Goal: Task Accomplishment & Management: Complete application form

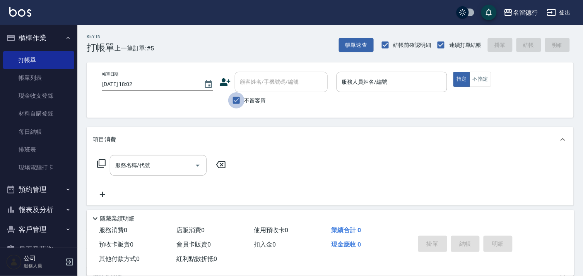
click at [235, 101] on input "不留客資" at bounding box center [236, 100] width 16 height 16
checkbox input "false"
click at [249, 89] on div "顧客姓名/手機號碼/編號" at bounding box center [281, 82] width 93 height 21
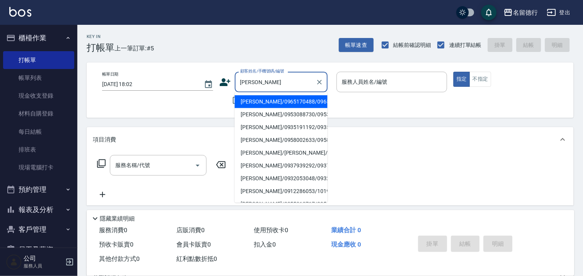
click at [254, 118] on li "[PERSON_NAME]/0953088730/0953088730" at bounding box center [281, 114] width 93 height 13
type input "[PERSON_NAME]/0953088730/0953088730"
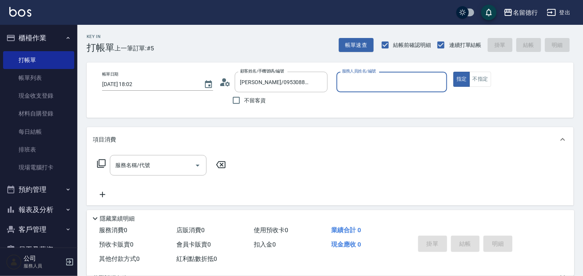
type input "婉如-10"
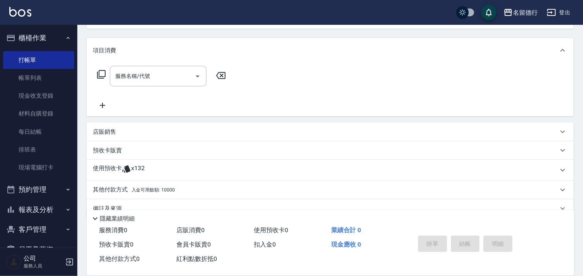
scroll to position [104, 0]
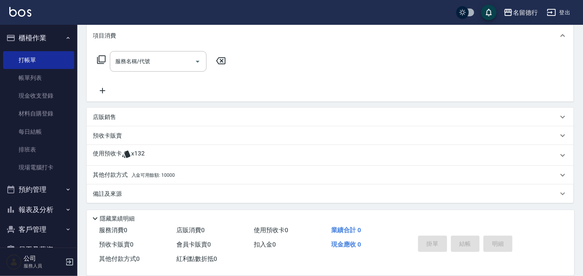
click at [115, 154] on p "使用預收卡" at bounding box center [107, 155] width 29 height 12
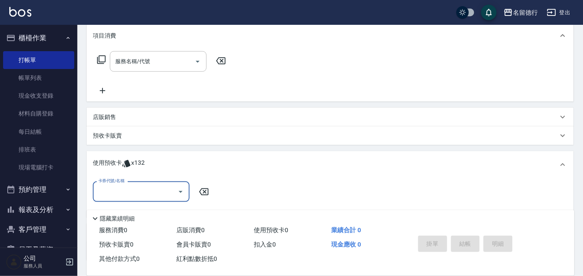
scroll to position [0, 0]
click at [124, 192] on input "卡券代號/名稱" at bounding box center [135, 192] width 78 height 14
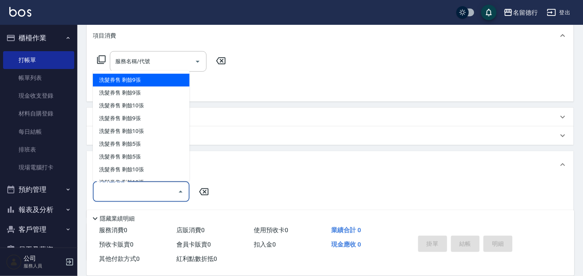
click at [125, 80] on div "洗髮券售 剩餘9張" at bounding box center [141, 80] width 97 height 13
type input "洗髮券售"
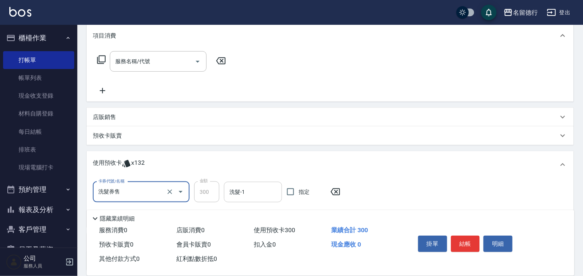
click at [255, 188] on input "洗髮-1" at bounding box center [253, 192] width 51 height 14
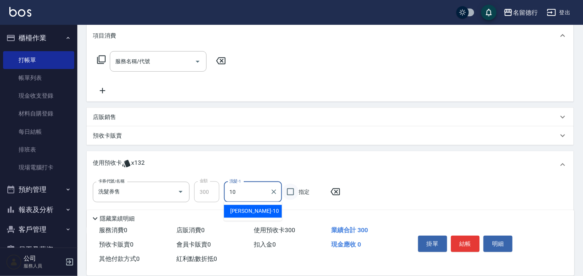
type input "婉如-10"
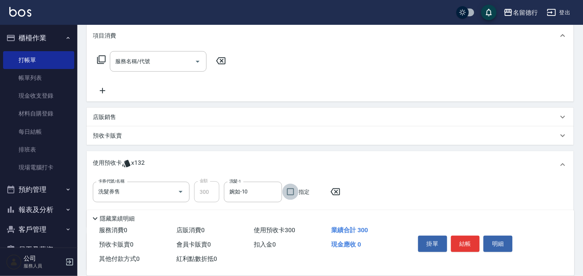
click at [293, 188] on input "指定" at bounding box center [291, 191] width 16 height 16
checkbox input "true"
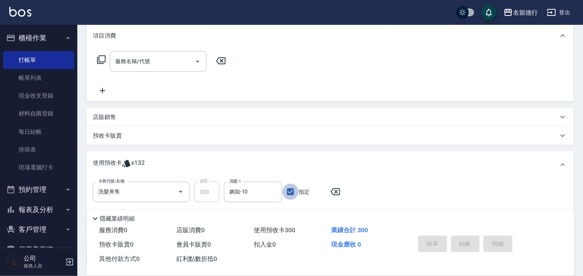
type input "[DATE] 18:44"
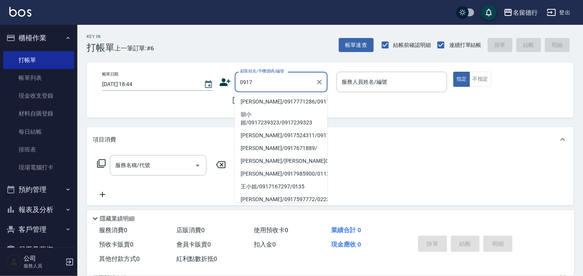
click at [252, 105] on li "[PERSON_NAME]/0917771286/0917771286" at bounding box center [281, 101] width 93 height 13
type input "[PERSON_NAME]/0917771286/0917771286"
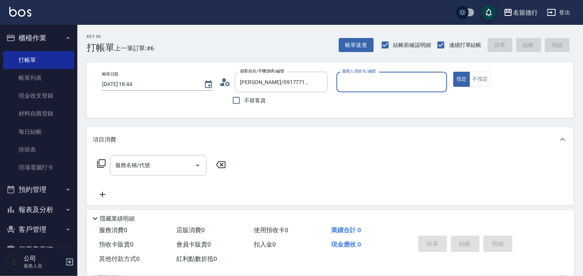
type input "婉如-10"
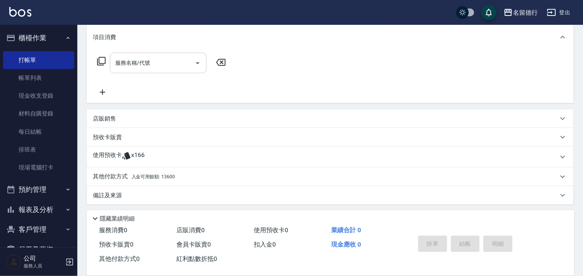
scroll to position [104, 0]
click at [121, 155] on p "使用預收卡" at bounding box center [107, 155] width 29 height 12
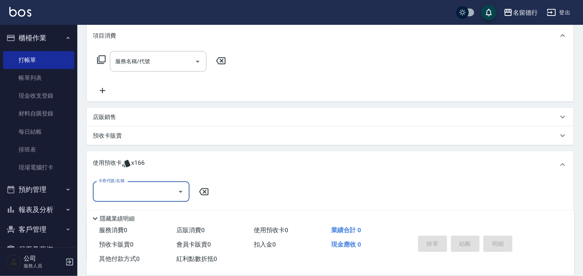
scroll to position [0, 0]
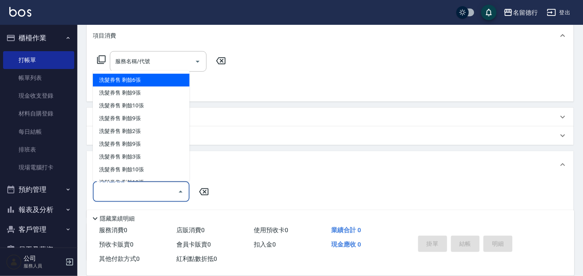
click at [118, 189] on input "卡券代號/名稱" at bounding box center [135, 192] width 78 height 14
click at [123, 85] on div "洗髮券售 剩餘6張" at bounding box center [141, 80] width 97 height 13
type input "洗髮券售"
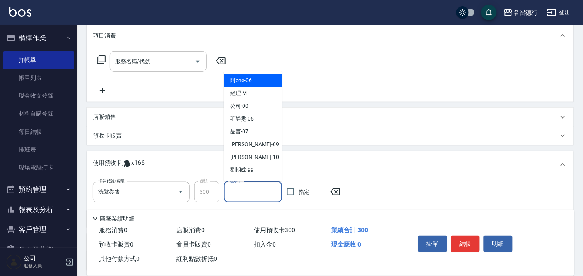
click at [261, 188] on input "洗髮-1" at bounding box center [253, 192] width 51 height 14
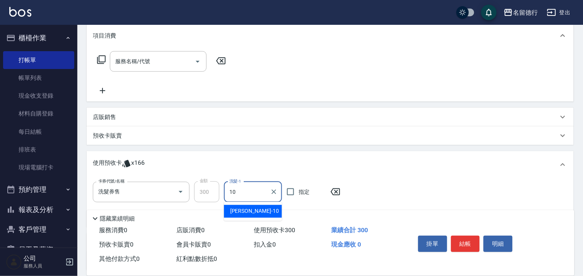
type input "婉如-10"
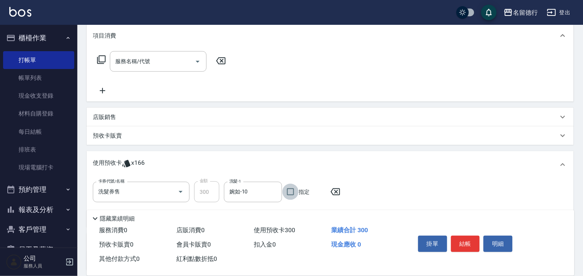
click at [293, 188] on input "指定" at bounding box center [291, 191] width 16 height 16
checkbox input "true"
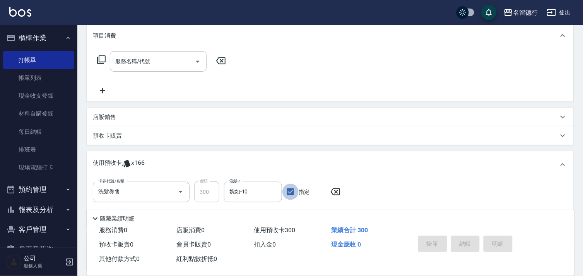
type input "[DATE] 18:45"
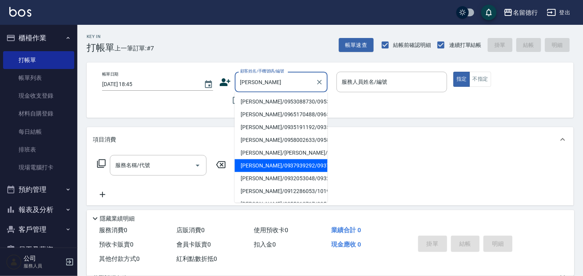
click at [254, 172] on li "[PERSON_NAME]/0937939292/0937939292" at bounding box center [281, 165] width 93 height 13
type input "[PERSON_NAME]/0937939292/0937939292"
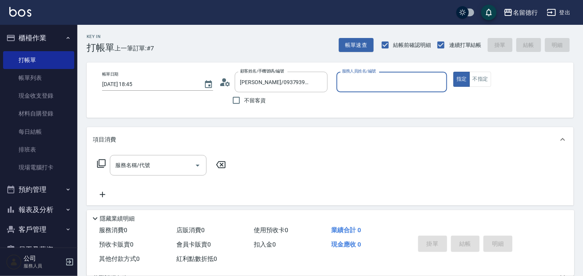
type input "婉如-10"
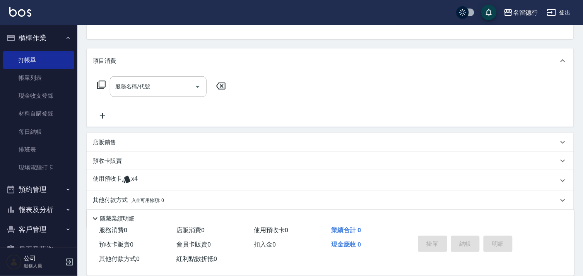
scroll to position [104, 0]
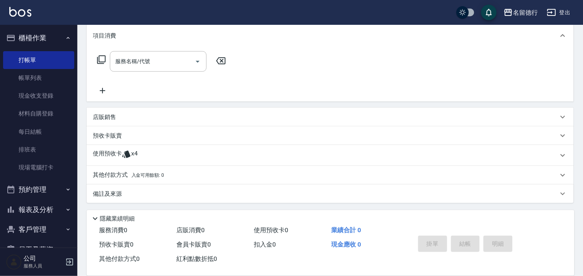
click at [124, 151] on icon at bounding box center [126, 153] width 9 height 9
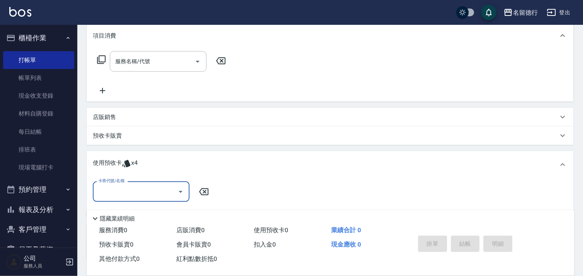
scroll to position [0, 0]
click at [113, 192] on input "卡券代號/名稱" at bounding box center [135, 192] width 78 height 14
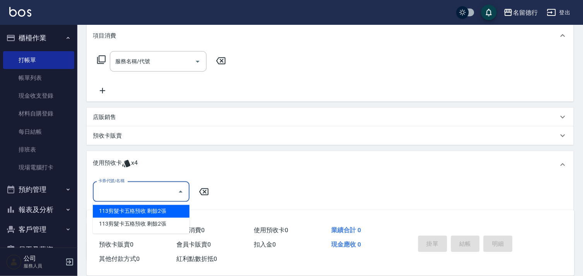
click at [113, 207] on div "113剪髮卡五格預收 剩餘2張" at bounding box center [141, 211] width 97 height 13
type input "113剪髮卡五格預收"
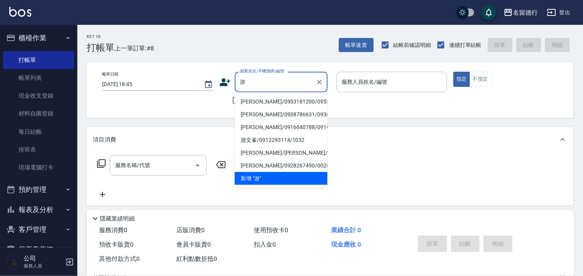
click at [258, 103] on li "[PERSON_NAME]/0953181200/0953181200" at bounding box center [281, 101] width 93 height 13
type input "[PERSON_NAME]/0953181200/0953181200"
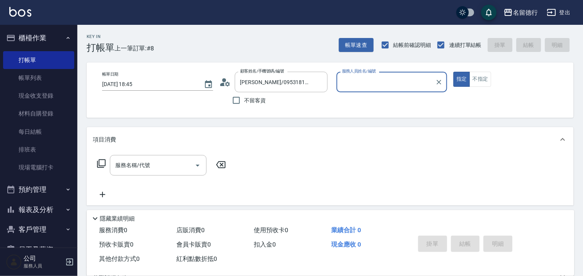
type input "婉如-10"
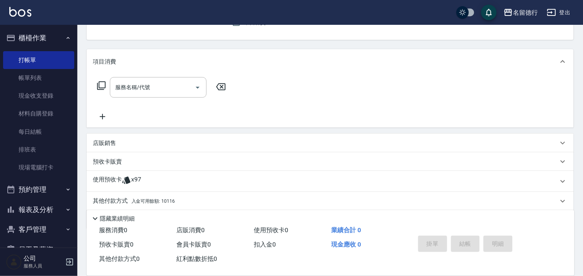
scroll to position [104, 0]
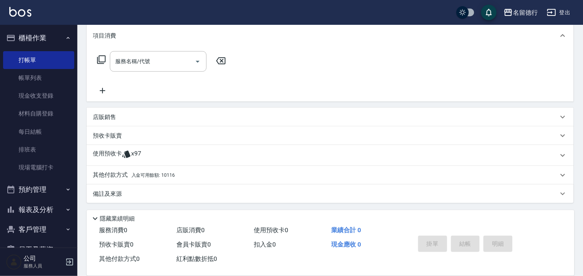
click at [99, 152] on p "使用預收卡" at bounding box center [107, 155] width 29 height 12
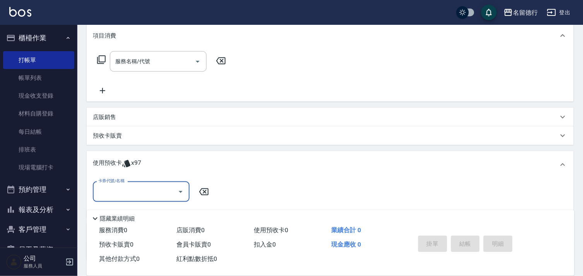
scroll to position [0, 0]
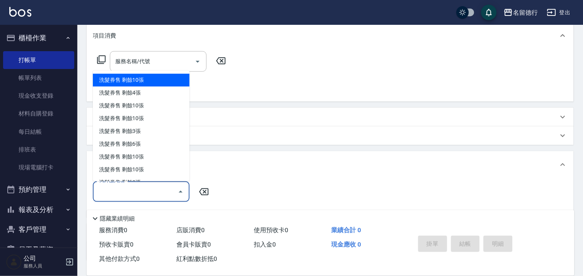
click at [110, 195] on input "卡券代號/名稱" at bounding box center [135, 192] width 78 height 14
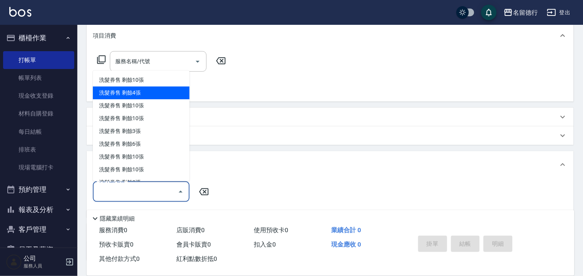
click at [122, 89] on div "洗髮券售 剩餘4張" at bounding box center [141, 93] width 97 height 13
type input "洗髮券售"
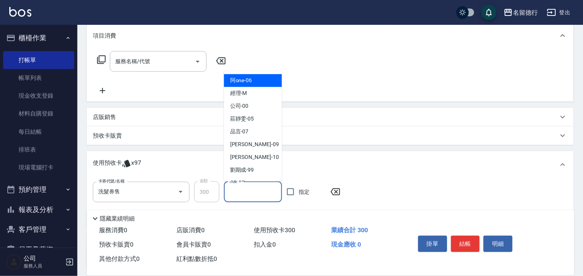
click at [244, 192] on input "洗髮-1" at bounding box center [253, 192] width 51 height 14
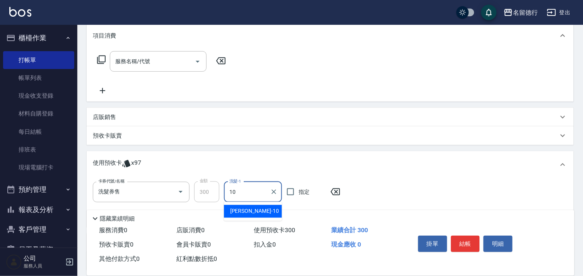
type input "婉如-10"
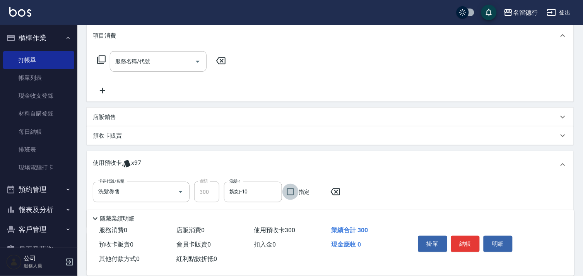
click at [289, 190] on input "指定" at bounding box center [291, 191] width 16 height 16
checkbox input "true"
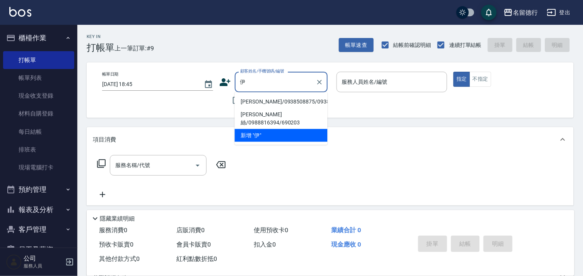
click at [254, 102] on li "[PERSON_NAME]/0938508875/0938508875" at bounding box center [281, 101] width 93 height 13
type input "[PERSON_NAME]/0938508875/0938508875"
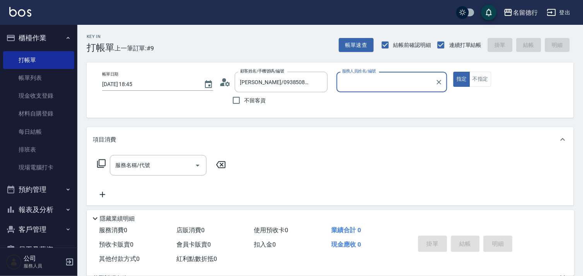
type input "婉如-10"
click at [140, 163] on div "服務名稱/代號 服務名稱/代號" at bounding box center [158, 165] width 97 height 21
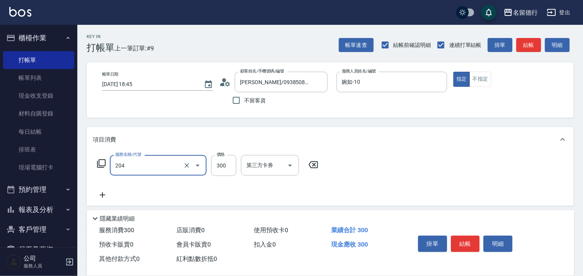
type input "洗髮(204)"
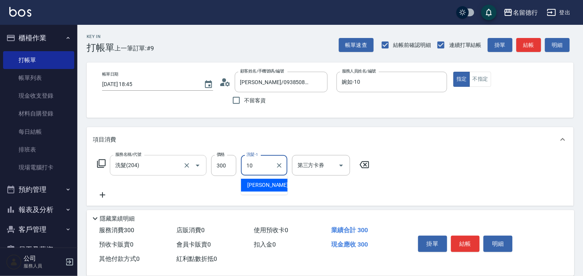
type input "婉如-10"
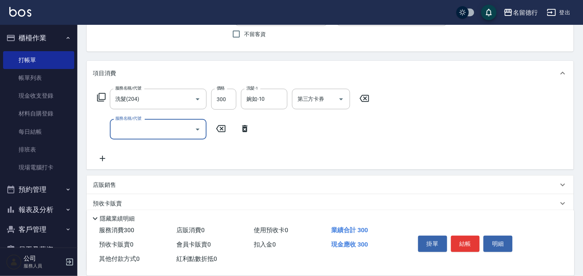
scroll to position [134, 0]
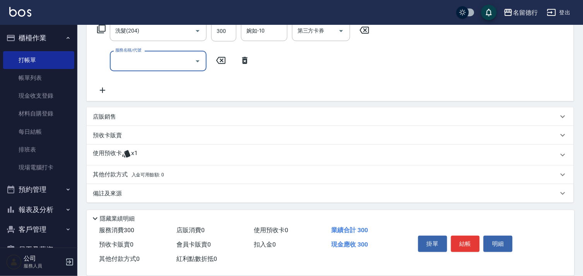
click at [108, 153] on p "使用預收卡" at bounding box center [107, 155] width 29 height 12
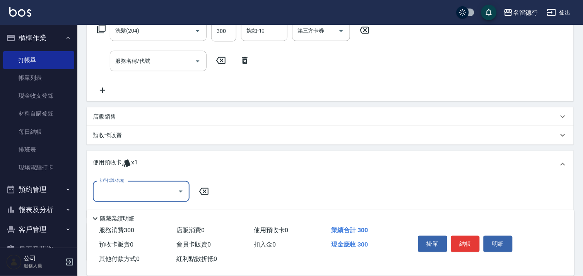
scroll to position [0, 0]
click at [111, 185] on input "卡券代號/名稱" at bounding box center [135, 191] width 78 height 14
click at [114, 209] on div "113染髮5次預收 剩餘1張" at bounding box center [141, 210] width 97 height 13
type input "113染髮5次預收"
click at [241, 196] on input "染髮-1" at bounding box center [253, 192] width 51 height 14
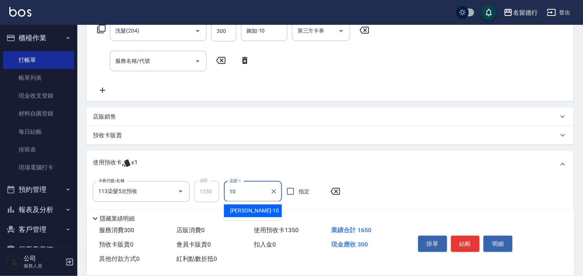
type input "婉如-10"
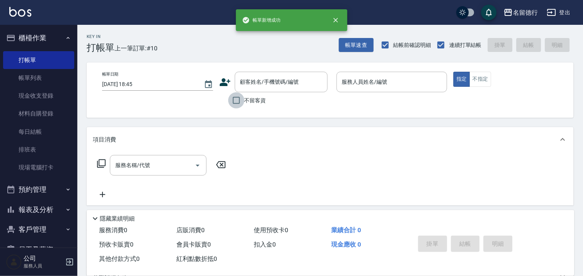
click at [237, 99] on input "不留客資" at bounding box center [236, 100] width 16 height 16
checkbox input "true"
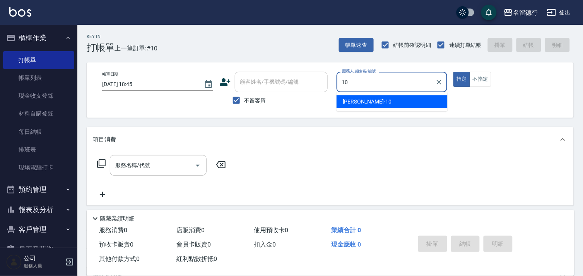
type input "婉如-10"
type button "true"
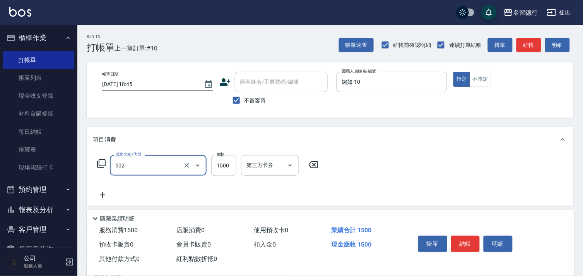
type input "染髮(502)"
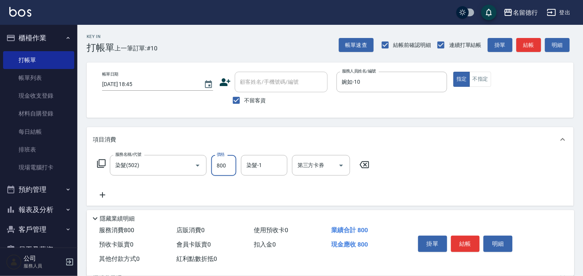
type input "800"
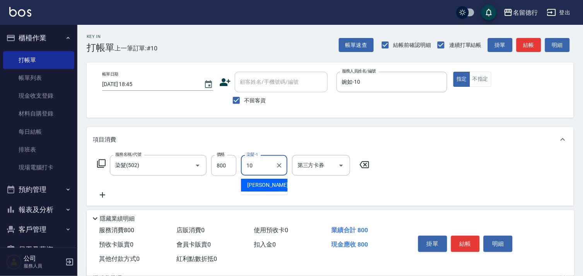
type input "婉如-10"
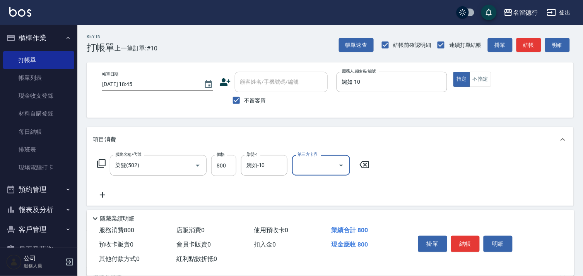
click at [224, 163] on input "800" at bounding box center [223, 165] width 25 height 21
type input "1300"
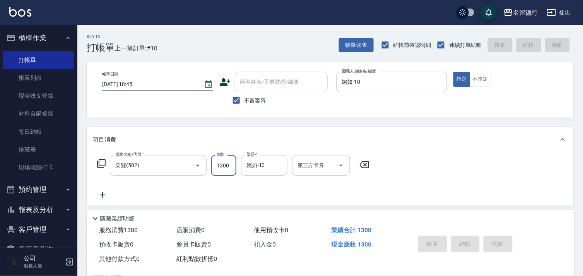
type input "[DATE] 18:46"
